Goal: Ask a question

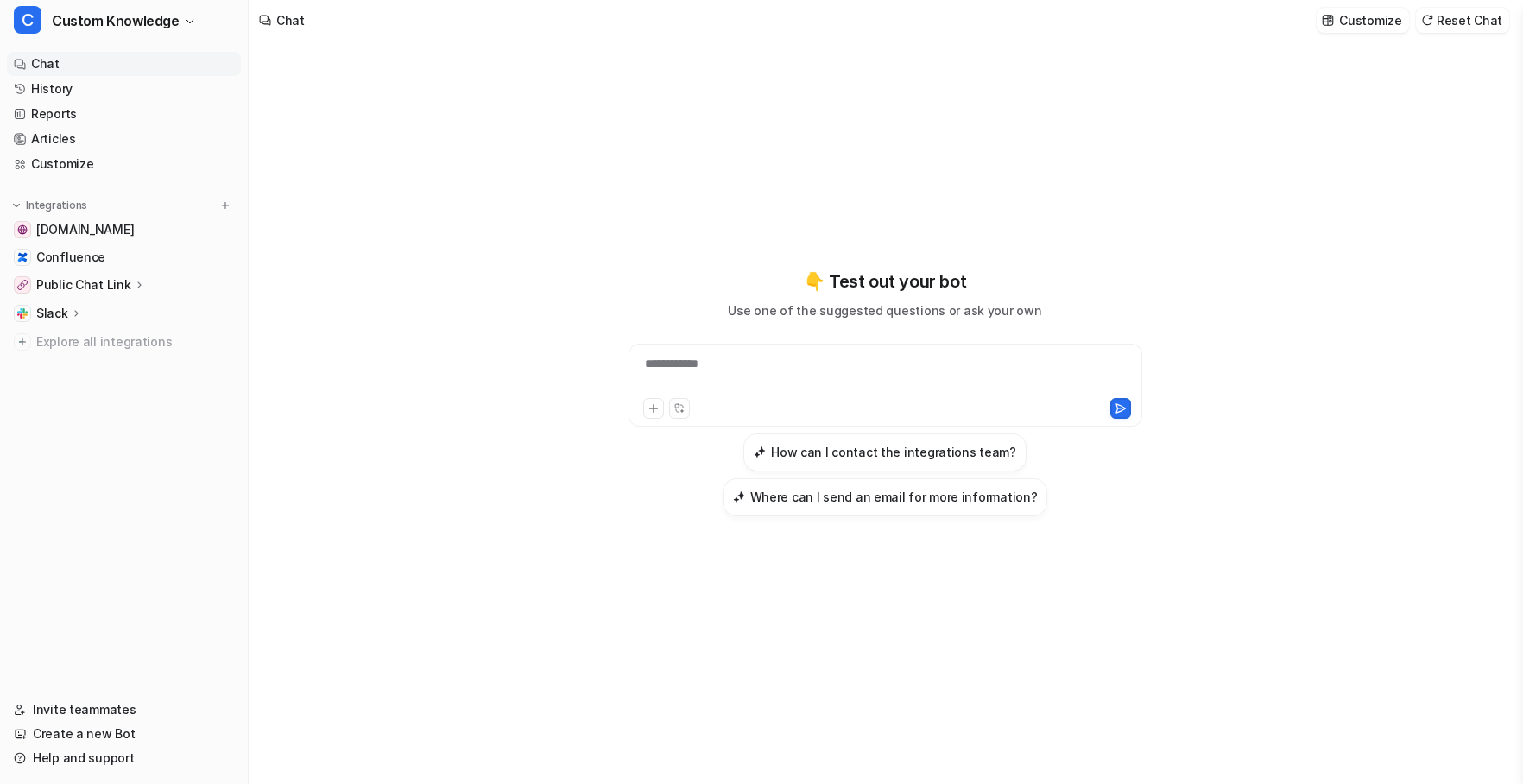
click at [733, 364] on div "**********" at bounding box center [885, 375] width 505 height 40
paste div
click at [1125, 405] on icon at bounding box center [1121, 408] width 12 height 12
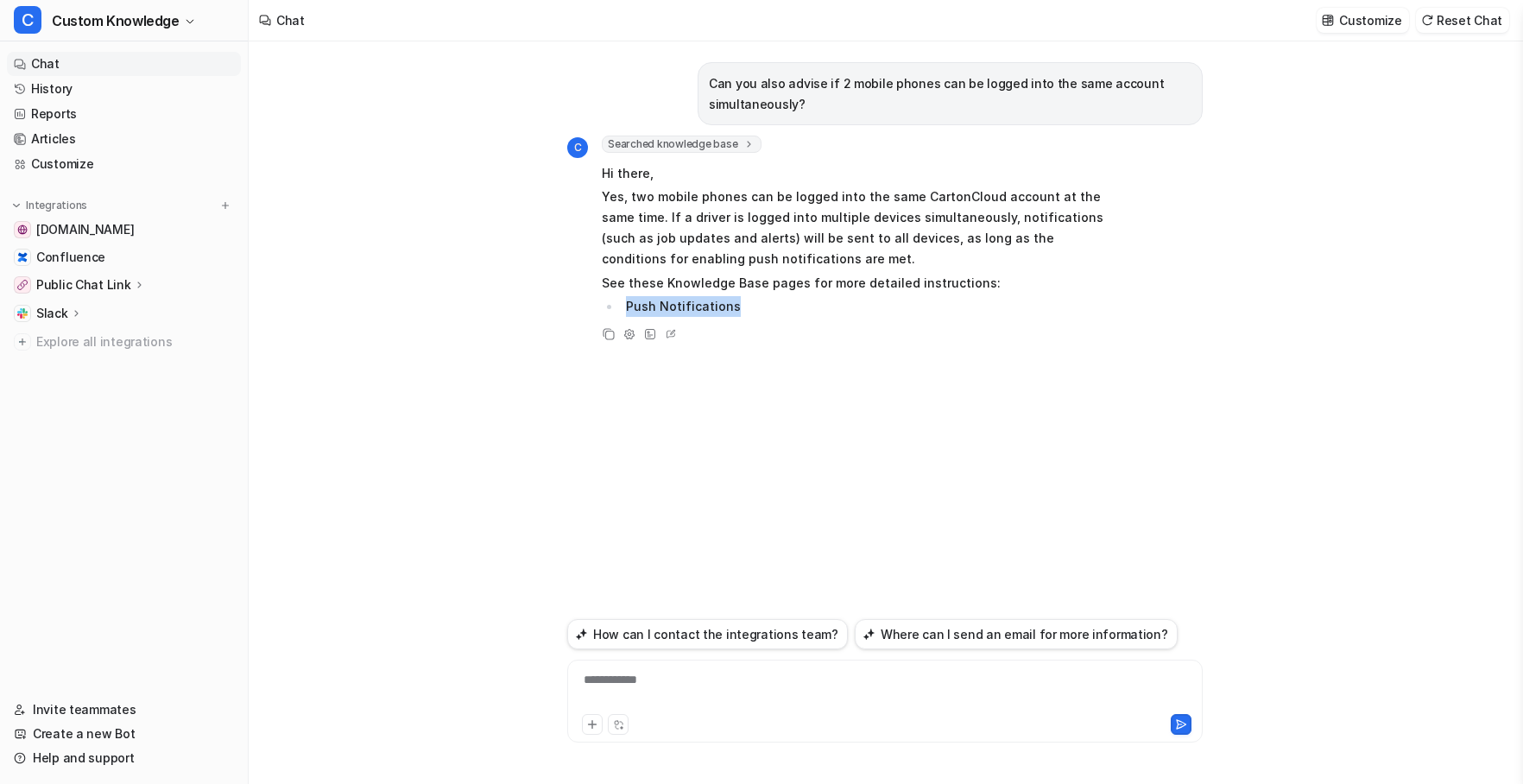
drag, startPoint x: 732, startPoint y: 307, endPoint x: 628, endPoint y: 307, distance: 104.5
click at [628, 307] on li "Push Notifications" at bounding box center [864, 306] width 486 height 21
copy li "Push Notifications"
click at [700, 688] on div "**********" at bounding box center [885, 691] width 627 height 40
paste div
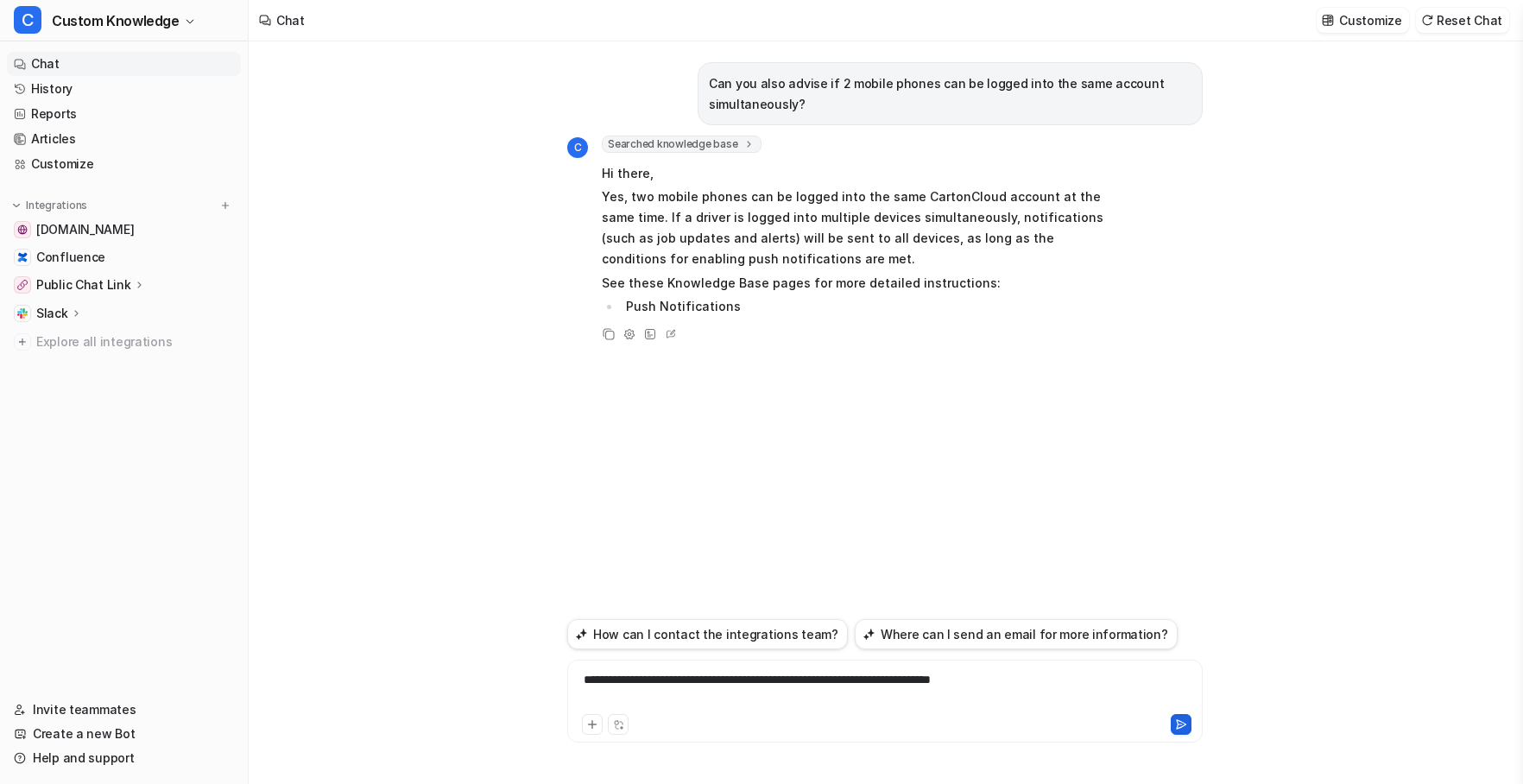
click at [1183, 720] on icon at bounding box center [1181, 724] width 12 height 12
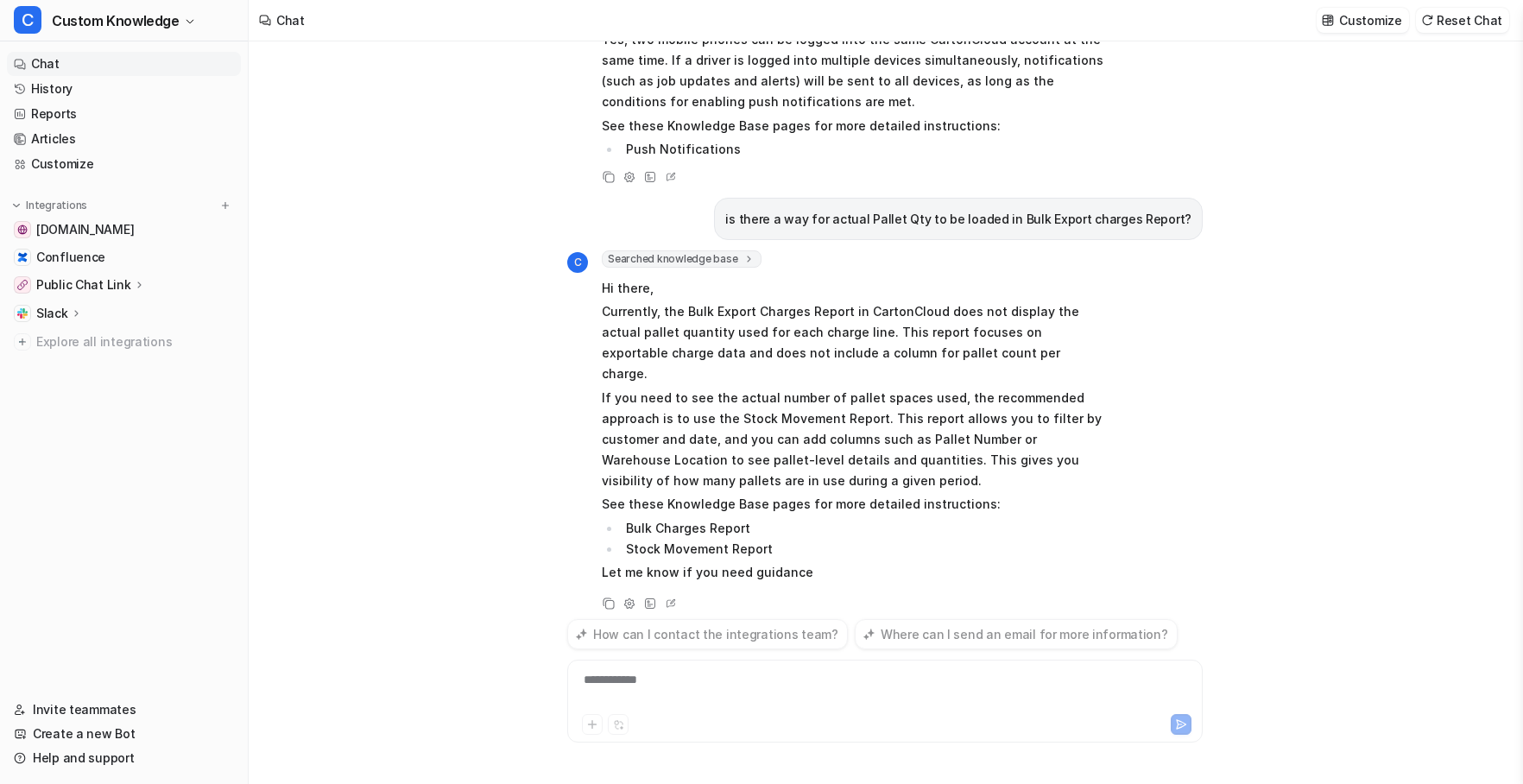
scroll to position [157, 0]
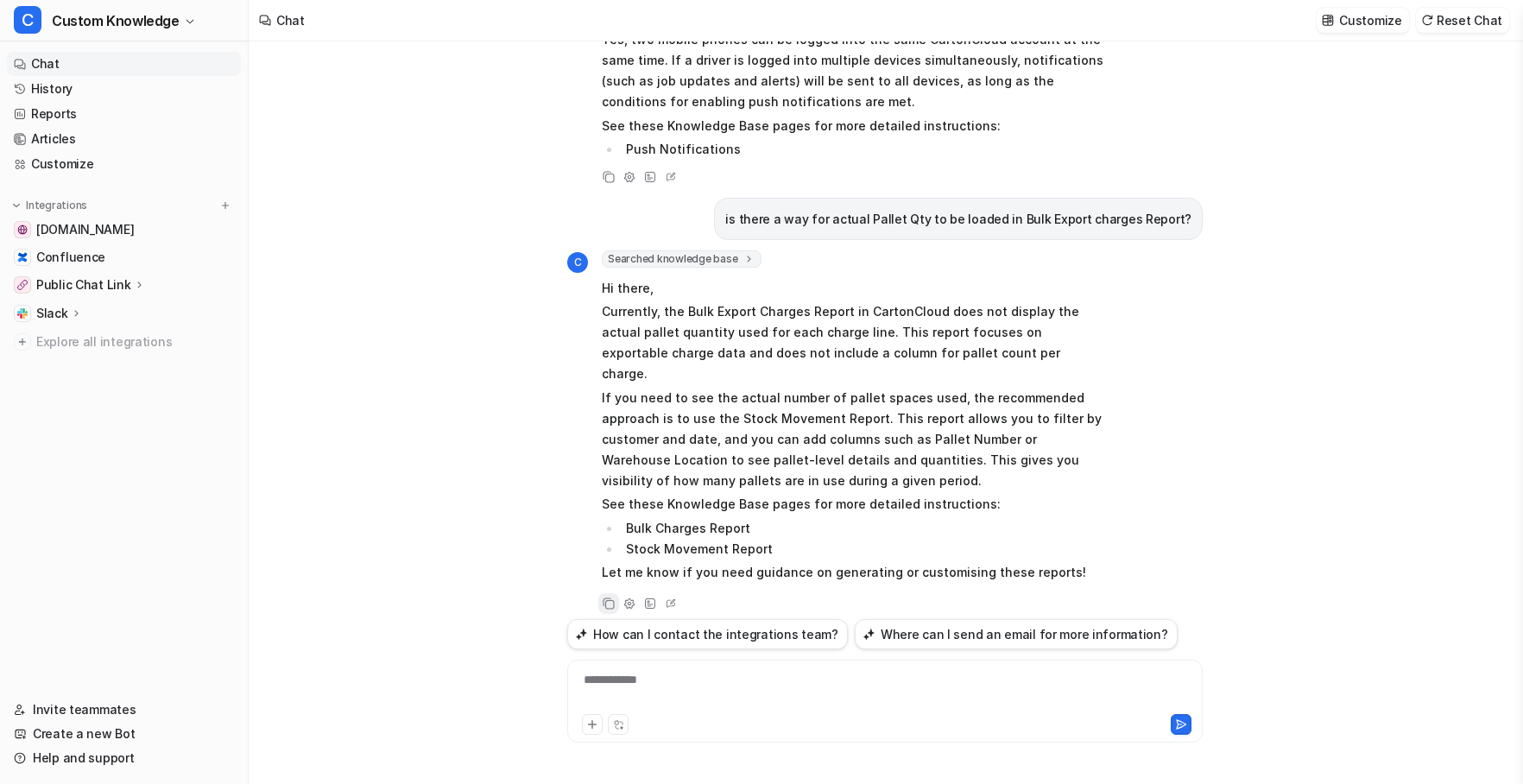
click at [604, 597] on icon at bounding box center [609, 603] width 12 height 12
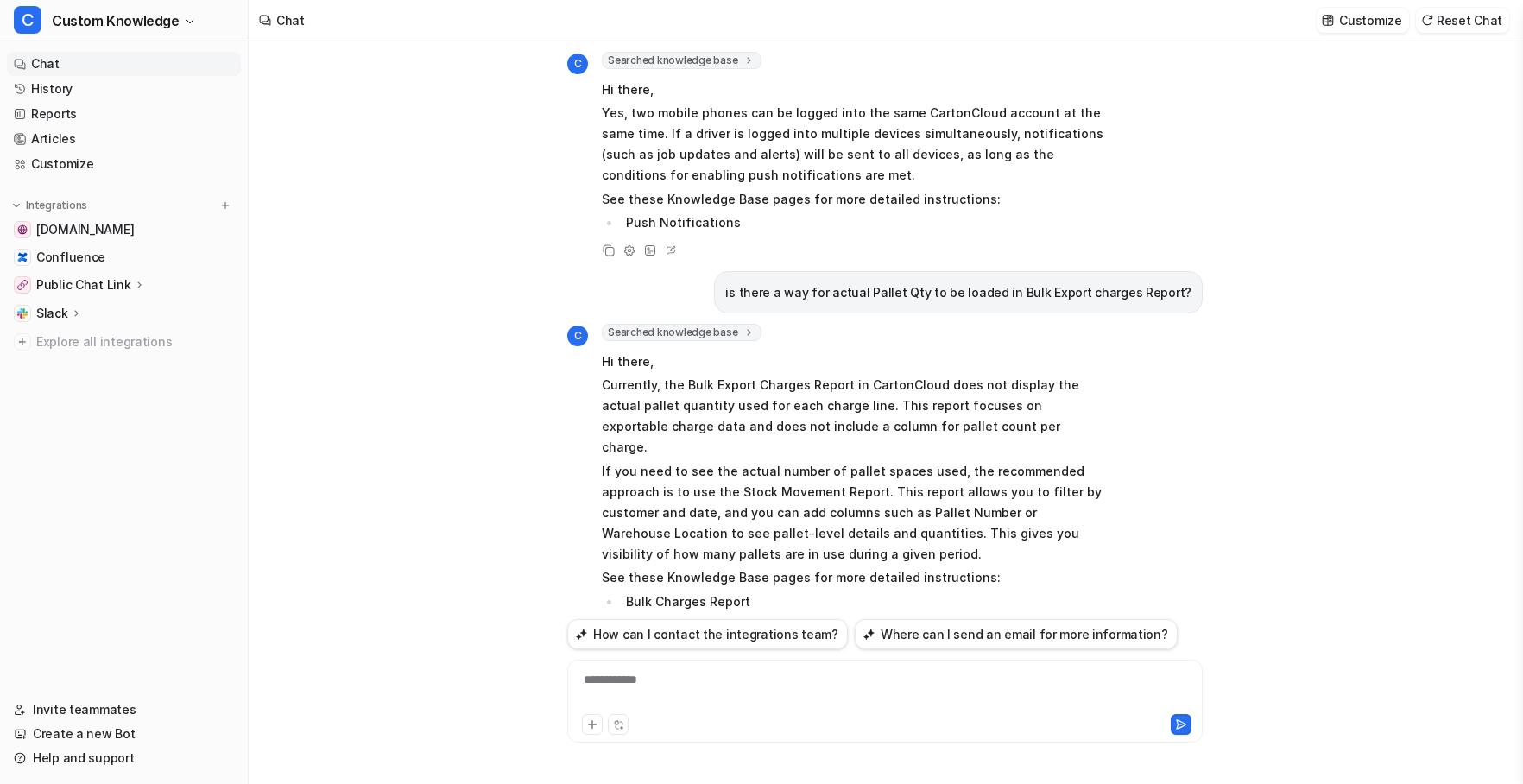
scroll to position [0, 0]
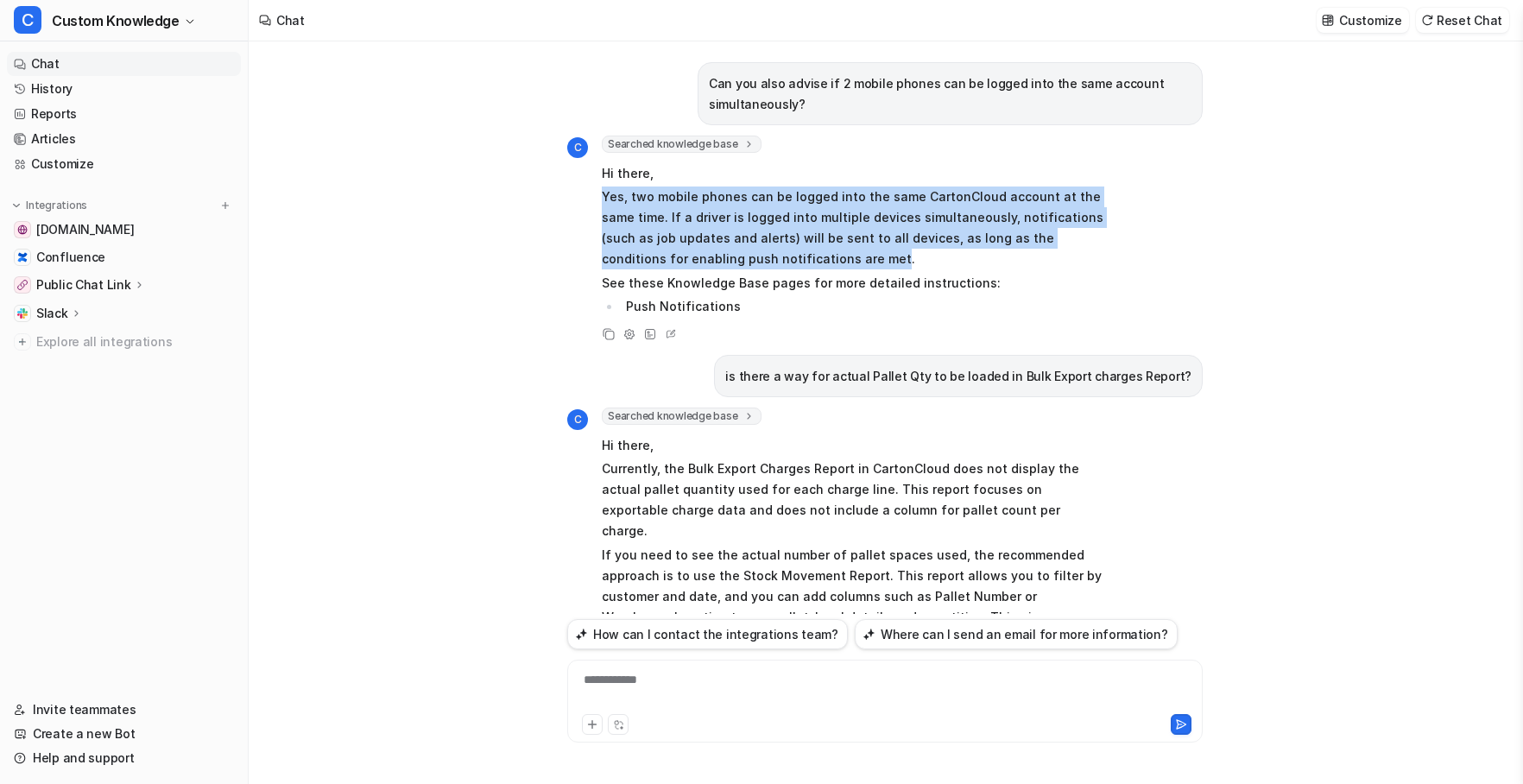
drag, startPoint x: 604, startPoint y: 197, endPoint x: 753, endPoint y: 249, distance: 158.1
click at [753, 249] on p "Yes, two mobile phones can be logged into the same CartonCloud account at the s…" at bounding box center [854, 228] width 505 height 83
copy p "Yes, two mobile phones can be logged into the same CartonCloud account at the s…"
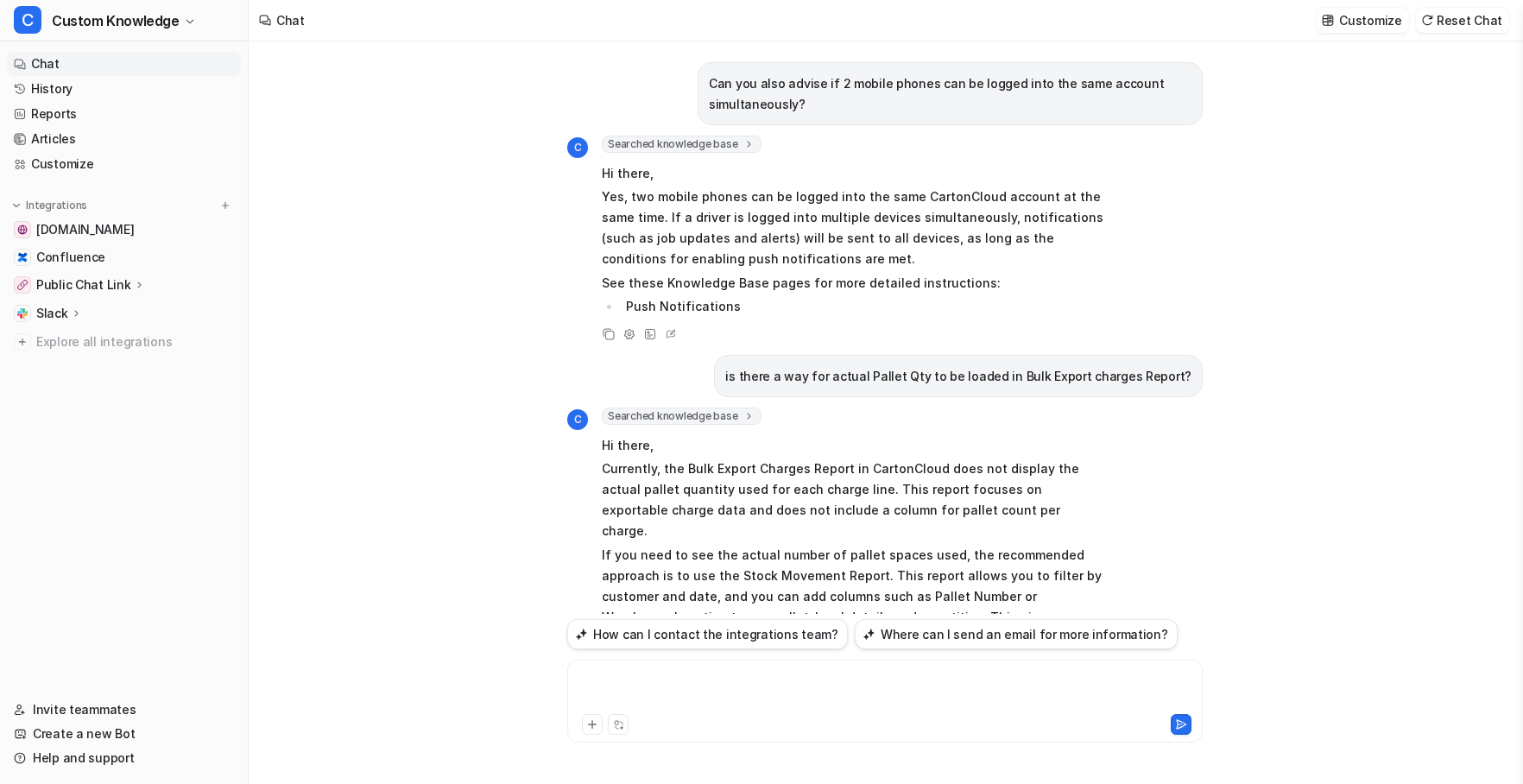
click at [643, 677] on div at bounding box center [885, 691] width 627 height 40
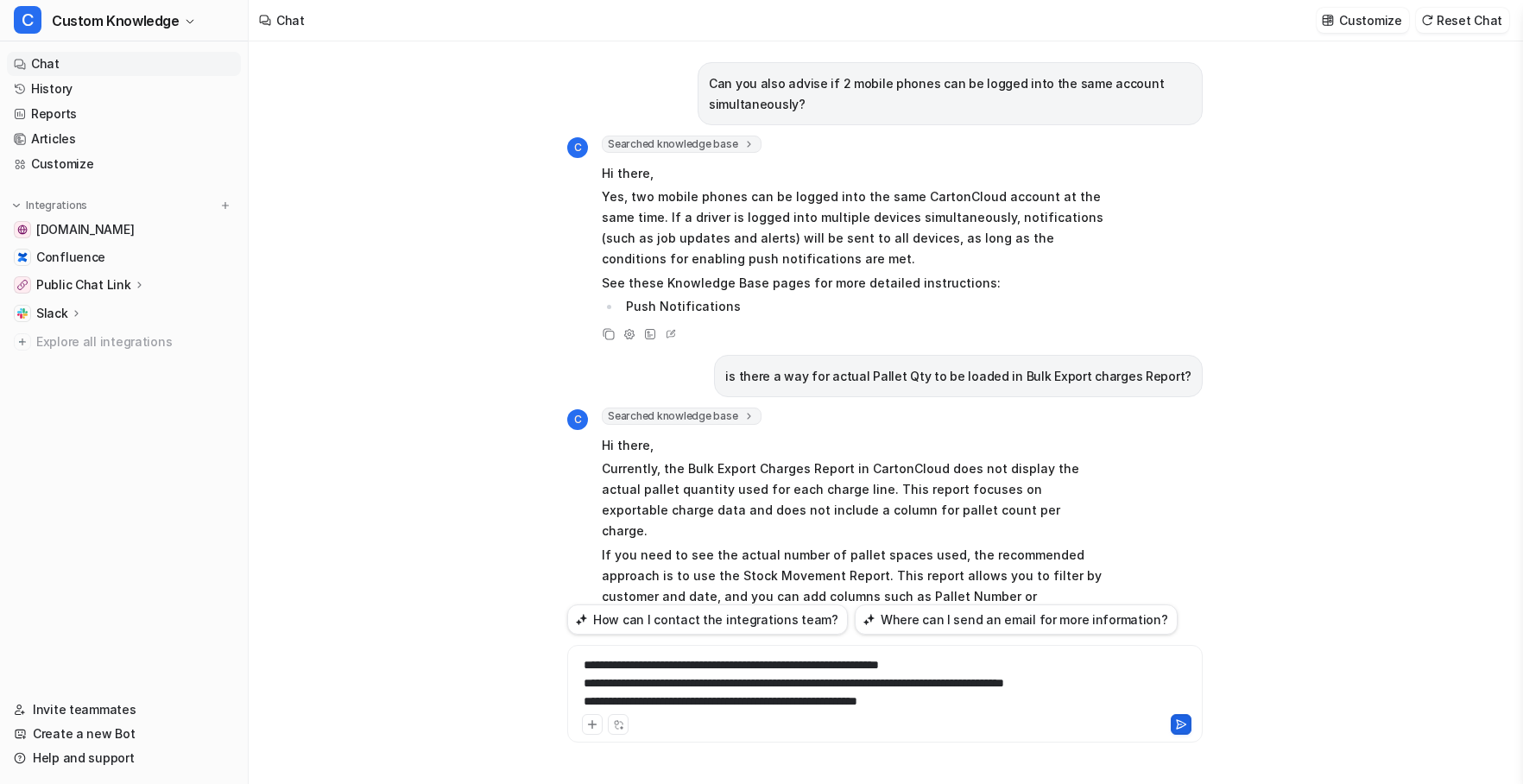
click at [1184, 723] on icon at bounding box center [1181, 724] width 9 height 9
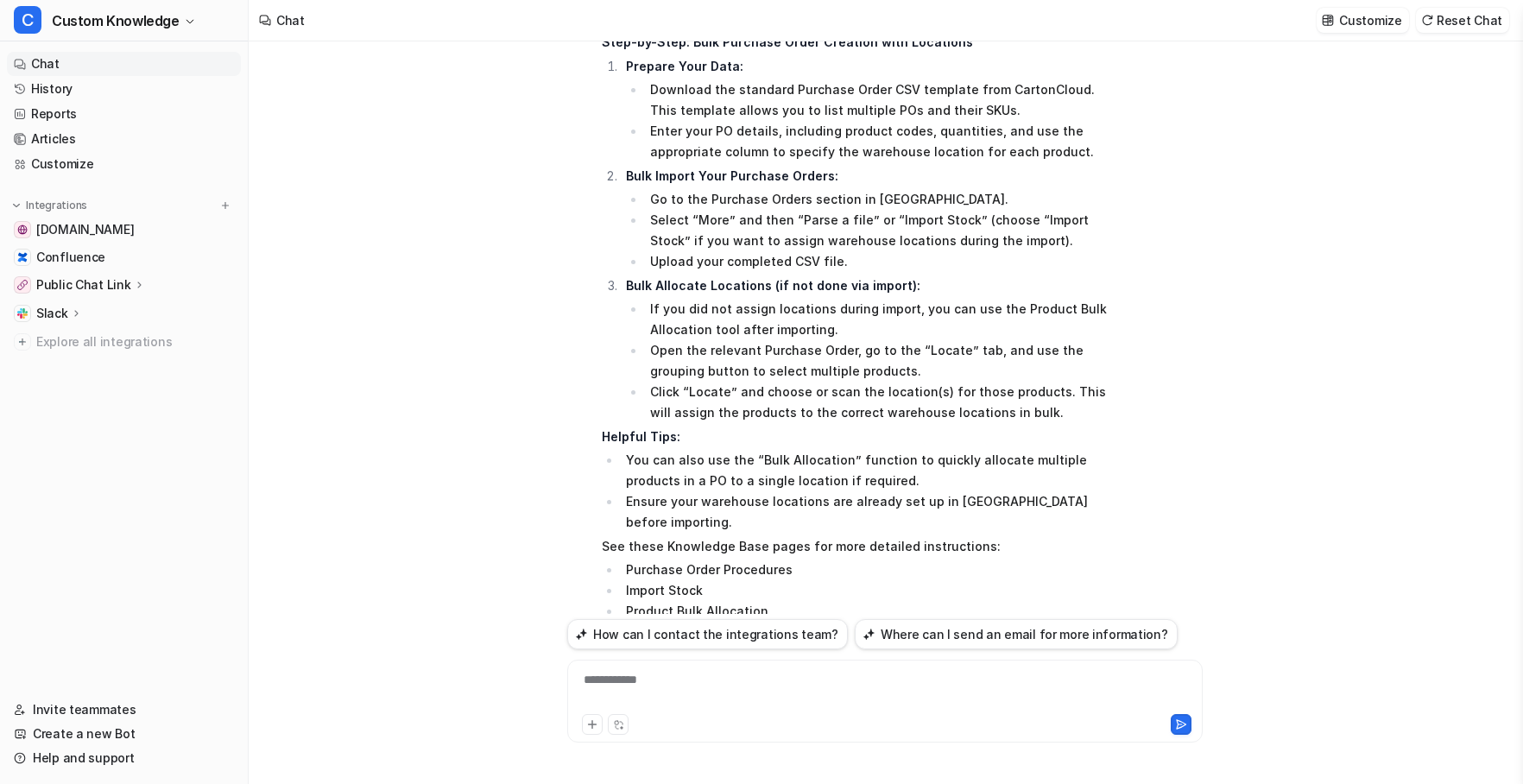
scroll to position [1001, 0]
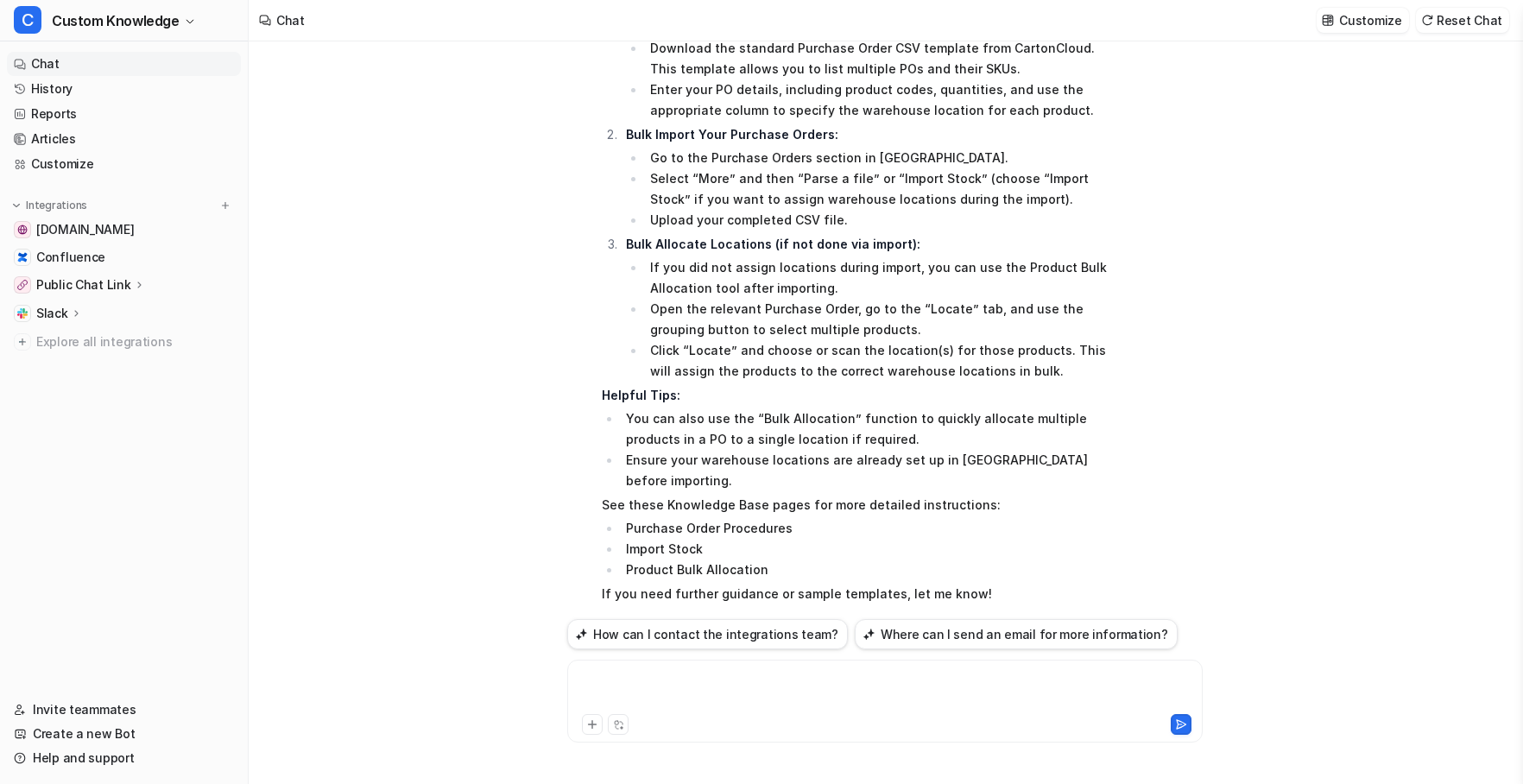
click at [725, 677] on div at bounding box center [885, 691] width 627 height 40
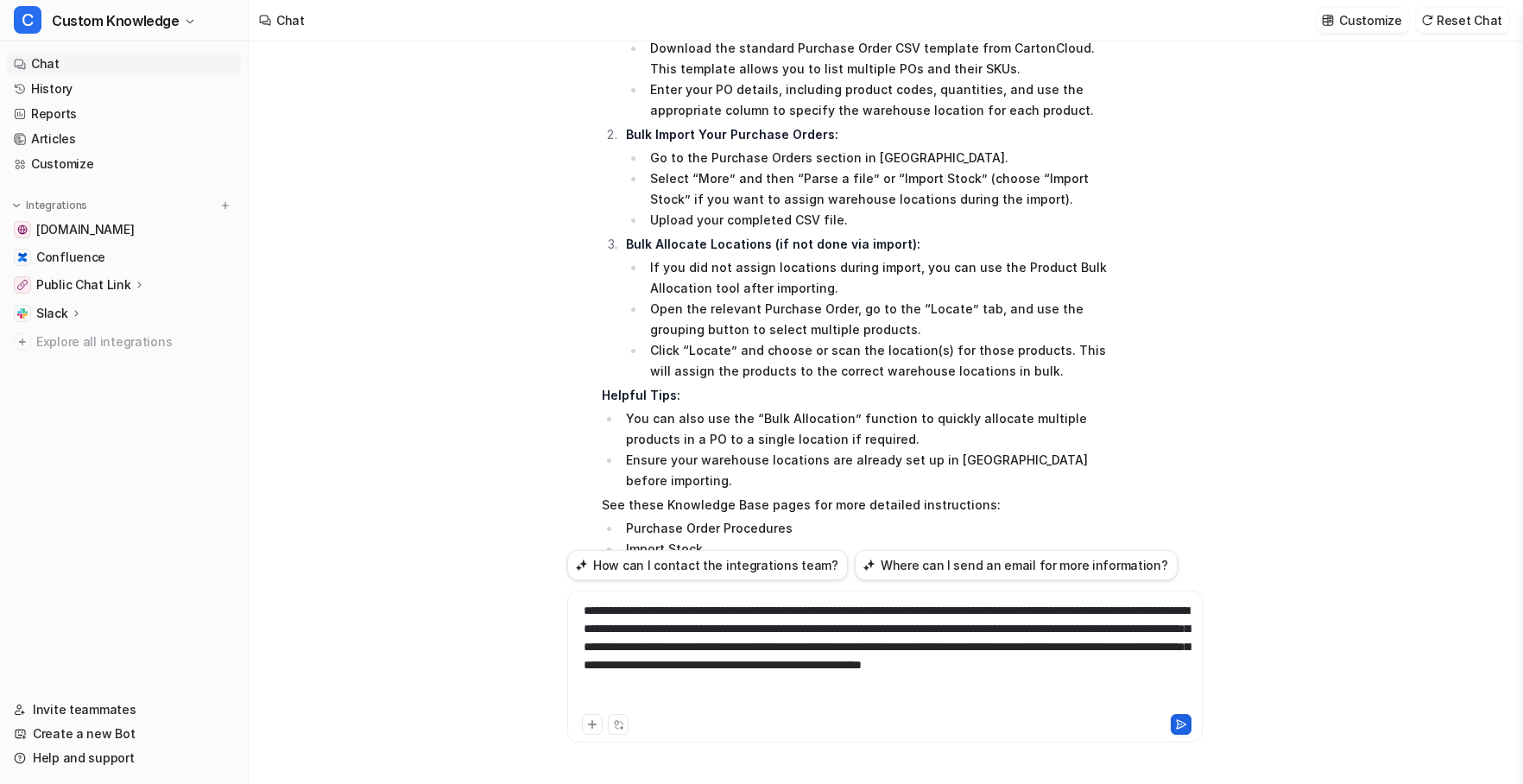
click at [1180, 724] on icon at bounding box center [1181, 724] width 9 height 9
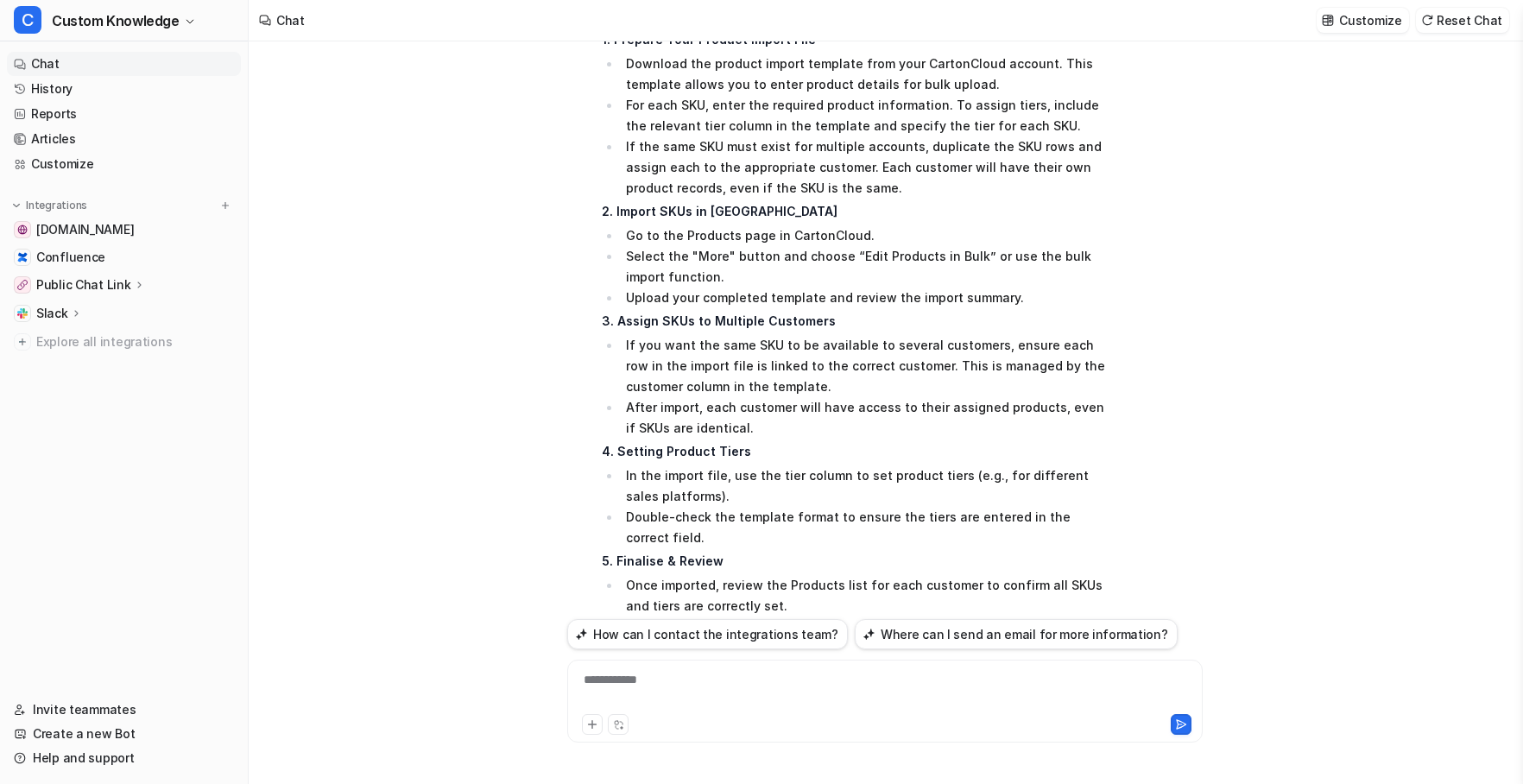
scroll to position [1951, 0]
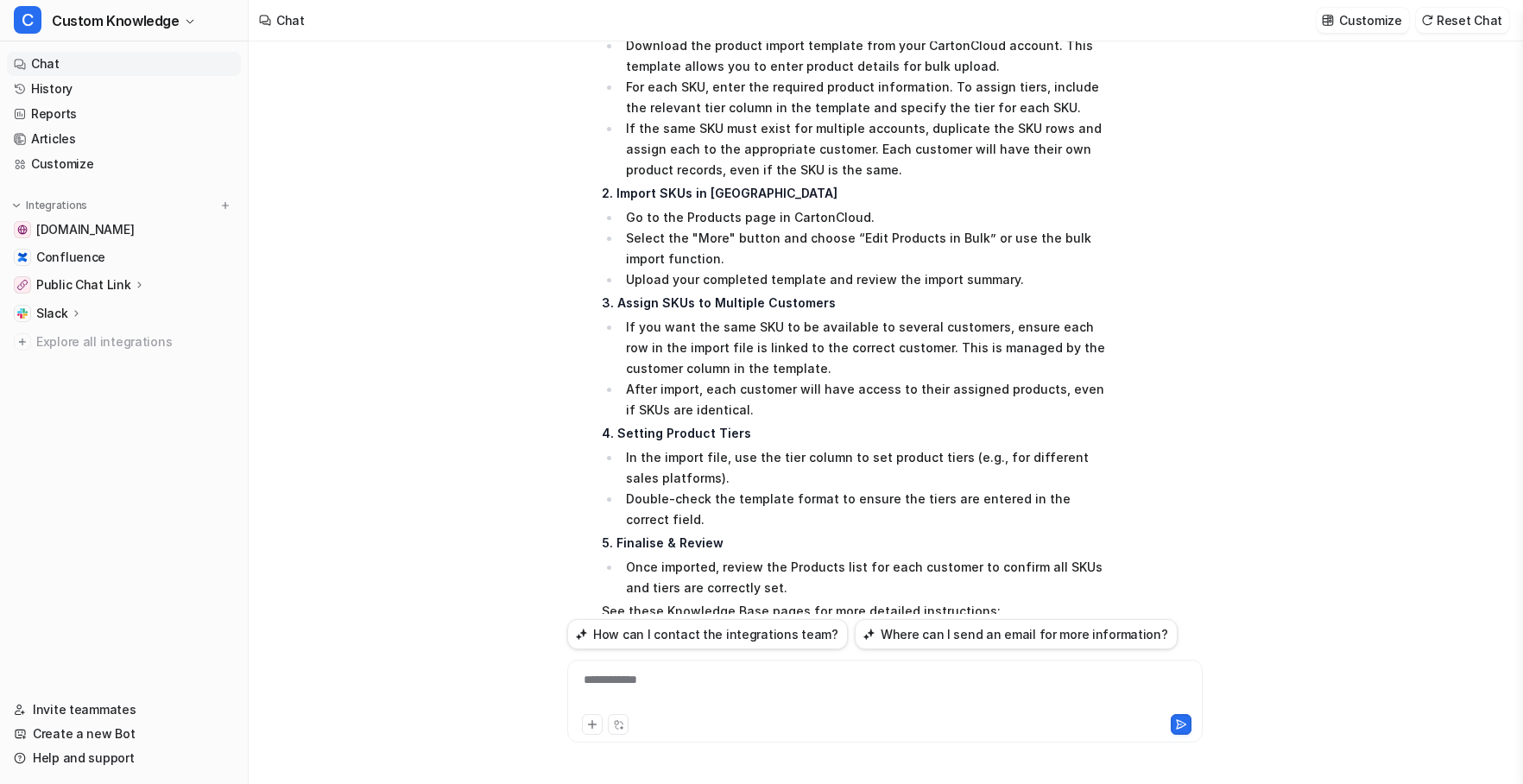
click at [629, 680] on div "**********" at bounding box center [885, 691] width 627 height 40
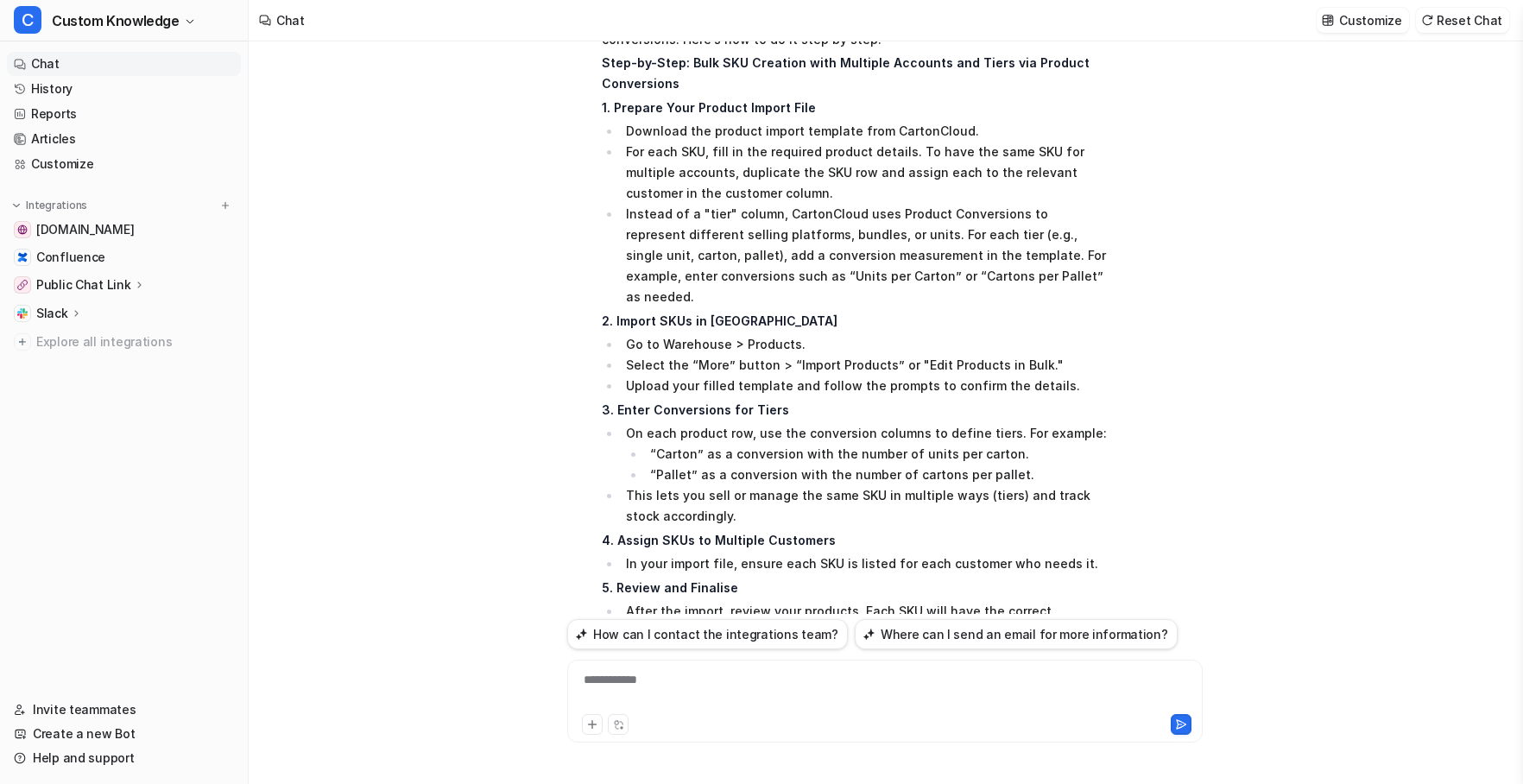
scroll to position [2949, 0]
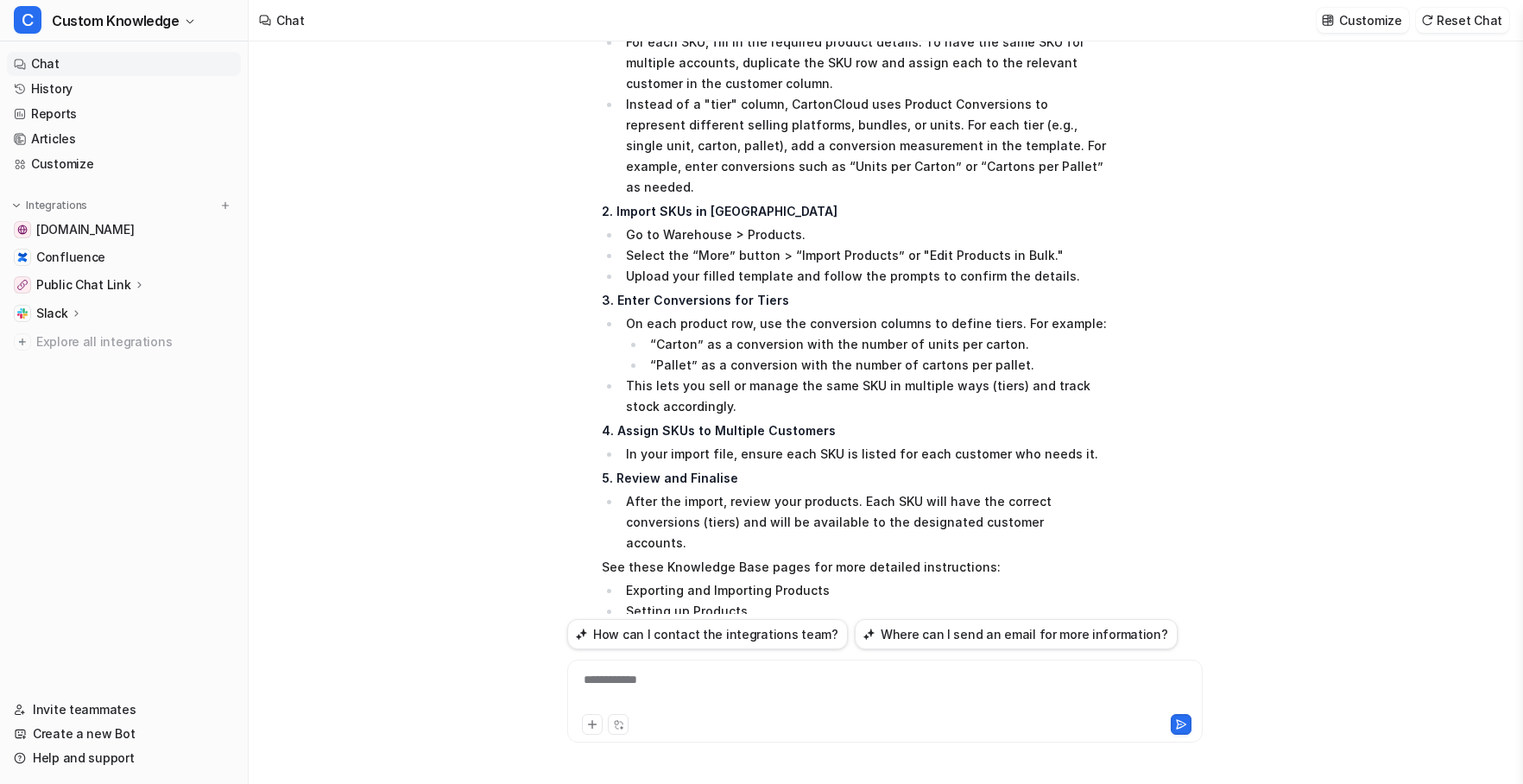
click at [611, 704] on icon at bounding box center [609, 708] width 9 height 9
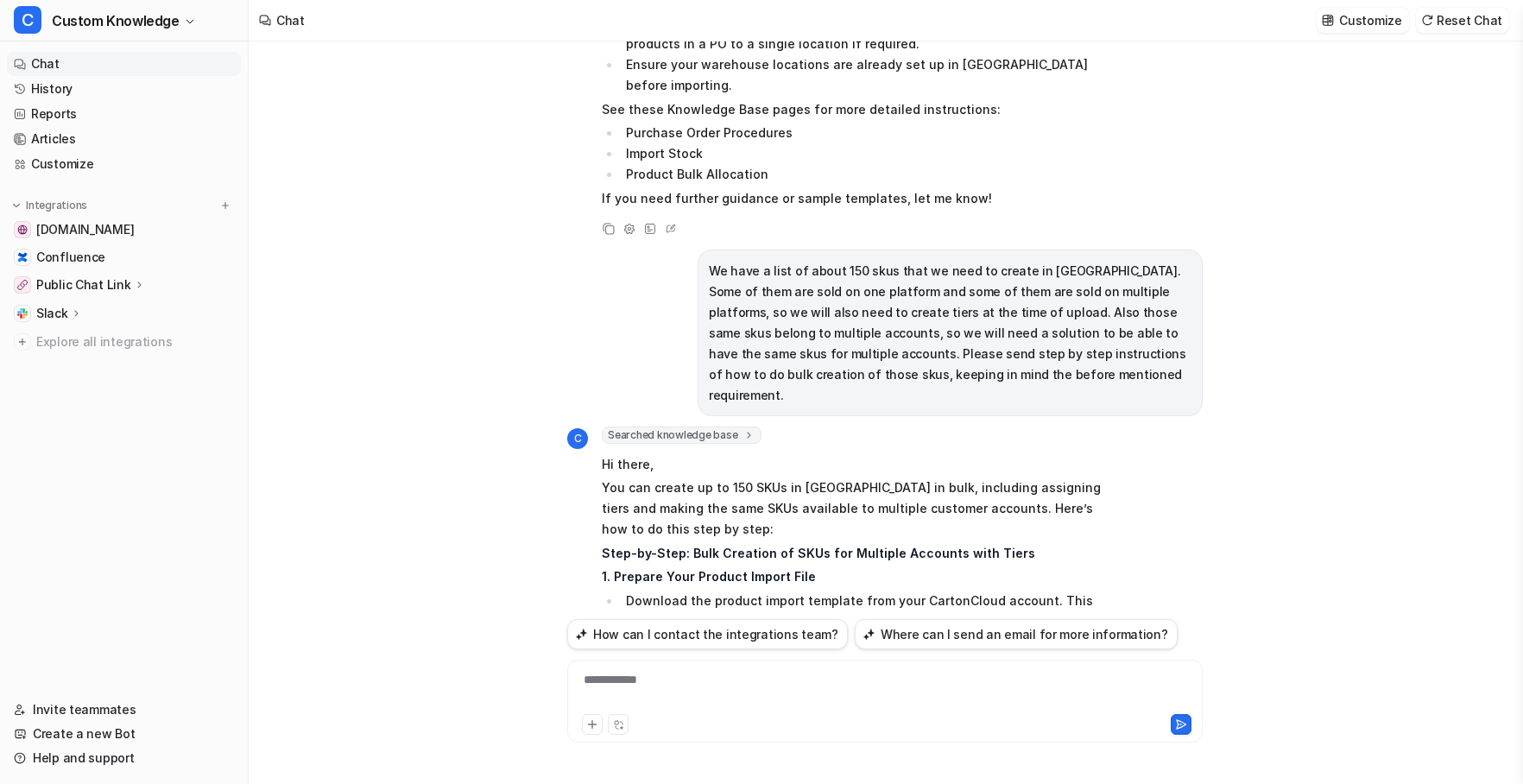
scroll to position [1395, 0]
